Goal: Task Accomplishment & Management: Manage account settings

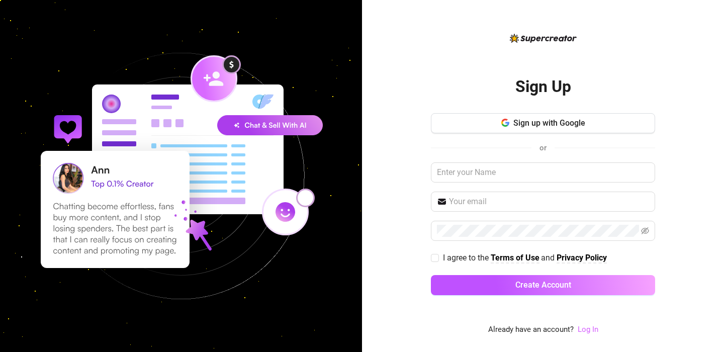
click at [592, 329] on link "Log In" at bounding box center [588, 329] width 21 height 9
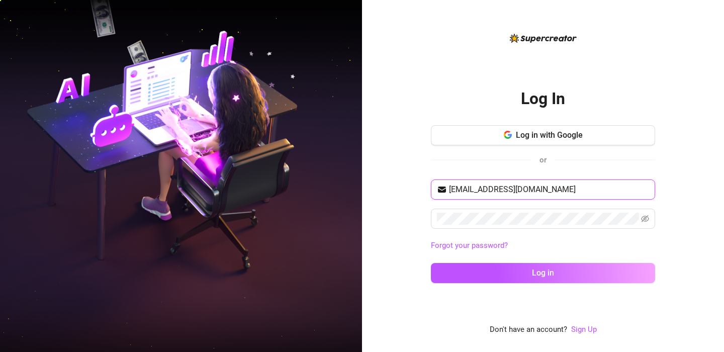
type input "[EMAIL_ADDRESS][DOMAIN_NAME]"
click at [543, 273] on button "Log in" at bounding box center [543, 273] width 224 height 20
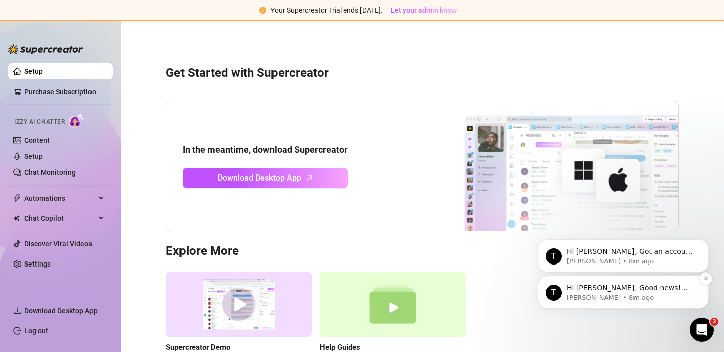
click at [632, 289] on p "Hi [PERSON_NAME], Good news! We’ve just launched our Referral Program 🚀 Invite …" at bounding box center [632, 288] width 130 height 10
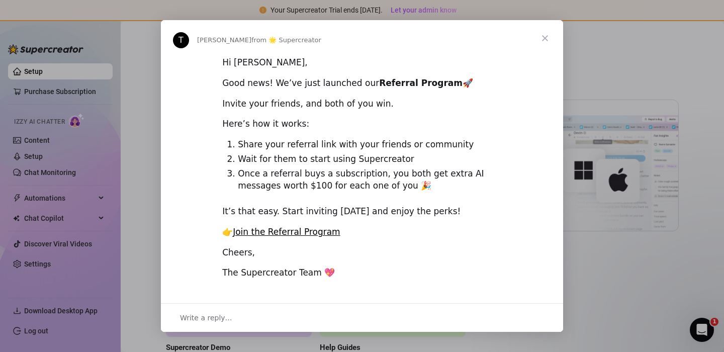
click at [548, 41] on span "Close" at bounding box center [545, 38] width 36 height 36
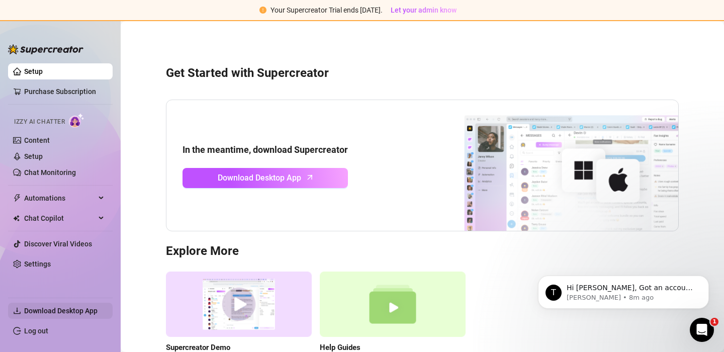
click at [66, 310] on span "Download Desktop App" at bounding box center [60, 311] width 73 height 8
click at [43, 144] on link "Content" at bounding box center [37, 140] width 26 height 8
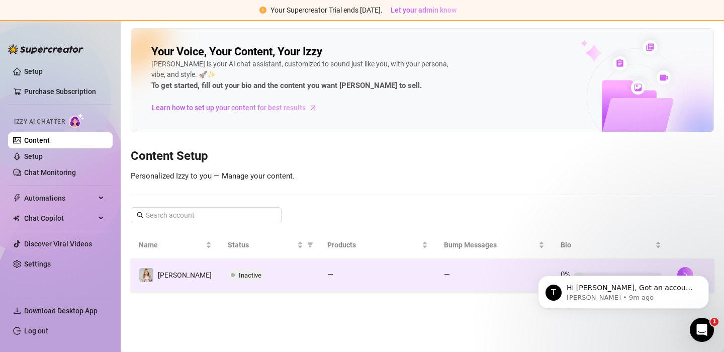
click at [381, 266] on td "—" at bounding box center [377, 275] width 117 height 33
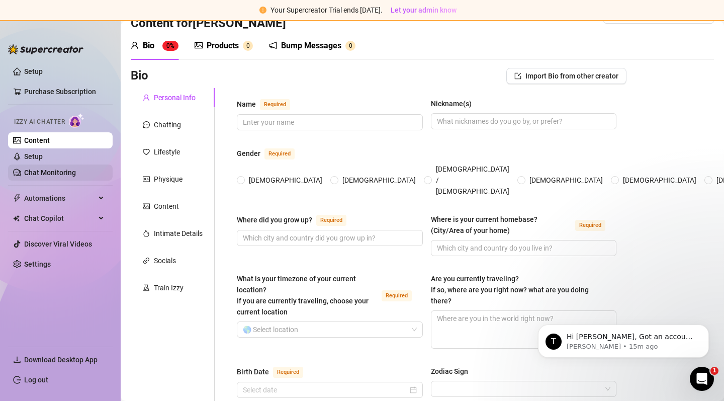
scroll to position [10, 0]
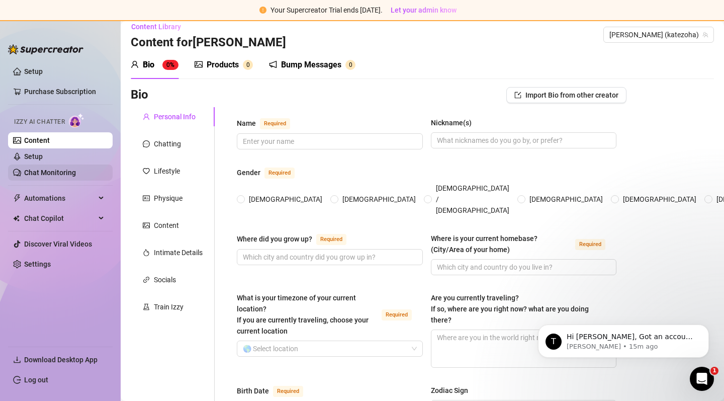
click at [47, 169] on link "Chat Monitoring" at bounding box center [50, 173] width 52 height 8
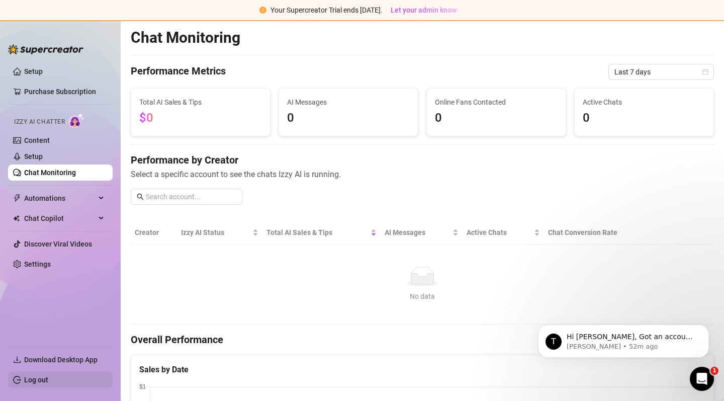
click at [36, 352] on link "Log out" at bounding box center [36, 380] width 24 height 8
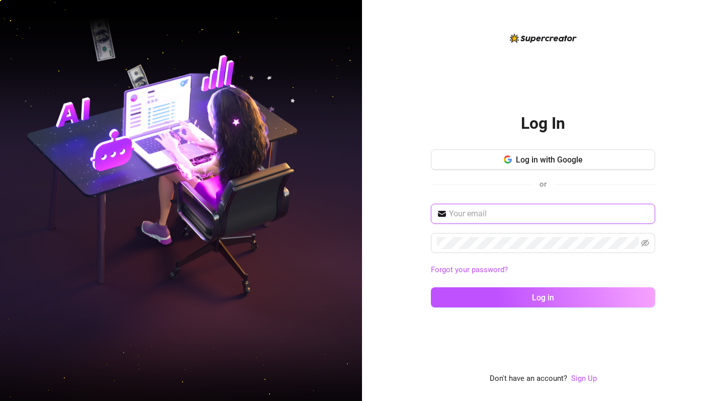
click at [493, 211] on input "text" at bounding box center [549, 214] width 200 height 12
type input "[EMAIL_ADDRESS][DOMAIN_NAME]"
click at [543, 297] on button "Log in" at bounding box center [543, 297] width 224 height 20
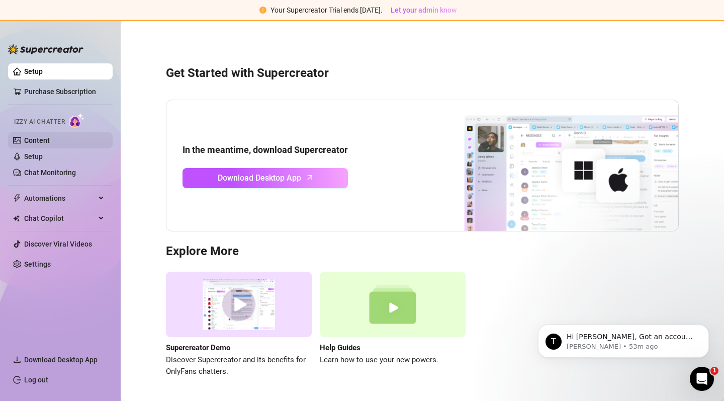
click at [36, 141] on link "Content" at bounding box center [37, 140] width 26 height 8
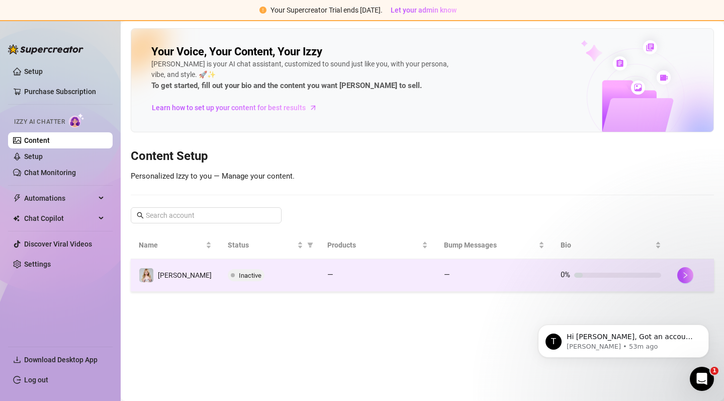
click at [287, 276] on div "Inactive" at bounding box center [269, 275] width 83 height 12
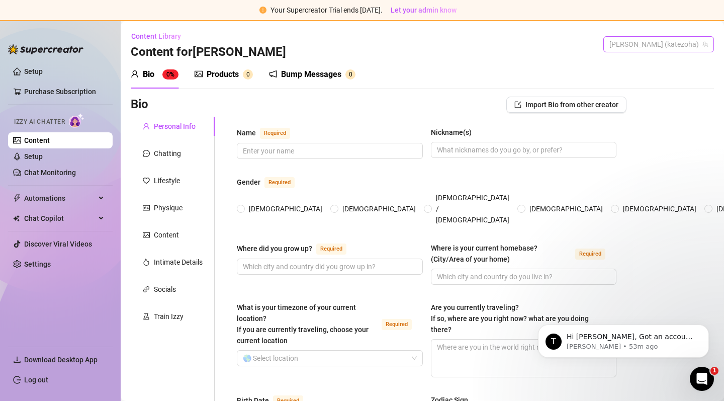
click at [690, 47] on span "[PERSON_NAME] (katezoha)" at bounding box center [659, 44] width 99 height 15
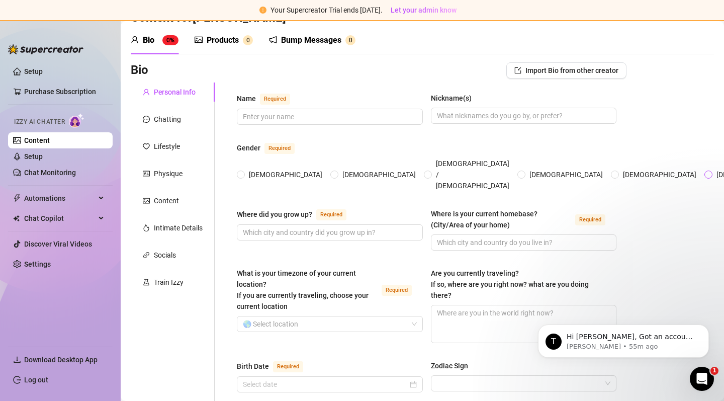
scroll to position [38, 0]
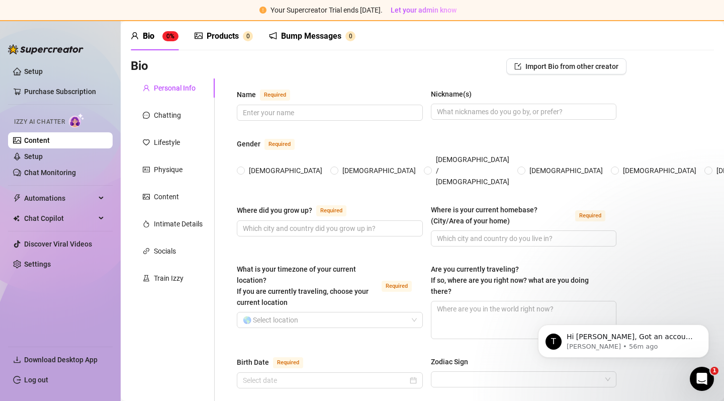
click at [69, 48] on img at bounding box center [45, 49] width 75 height 10
click at [46, 141] on link "Content" at bounding box center [37, 140] width 26 height 8
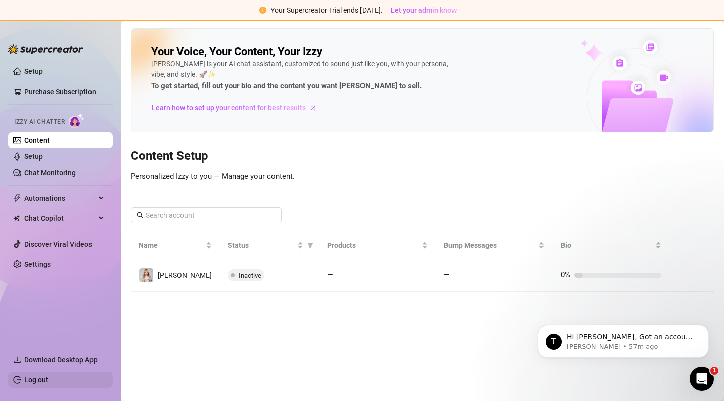
click at [40, 352] on link "Log out" at bounding box center [36, 380] width 24 height 8
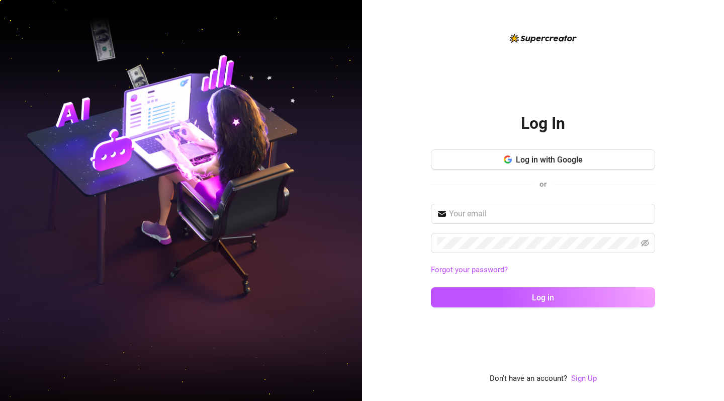
click at [410, 300] on div "Log In Log in with Google or Forgot your password? Log in Don't have an account…" at bounding box center [543, 200] width 362 height 401
